Goal: Information Seeking & Learning: Learn about a topic

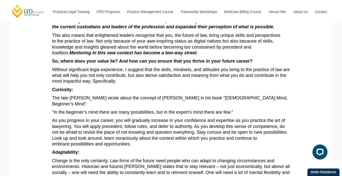
scroll to position [103, 0]
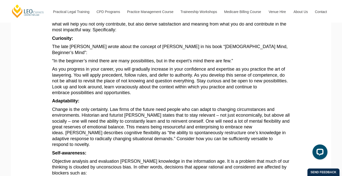
scroll to position [184, 0]
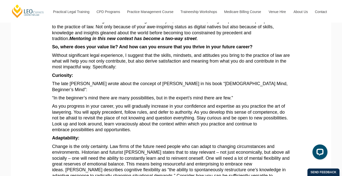
drag, startPoint x: 165, startPoint y: 134, endPoint x: 152, endPoint y: 129, distance: 14.0
